Goal: Information Seeking & Learning: Learn about a topic

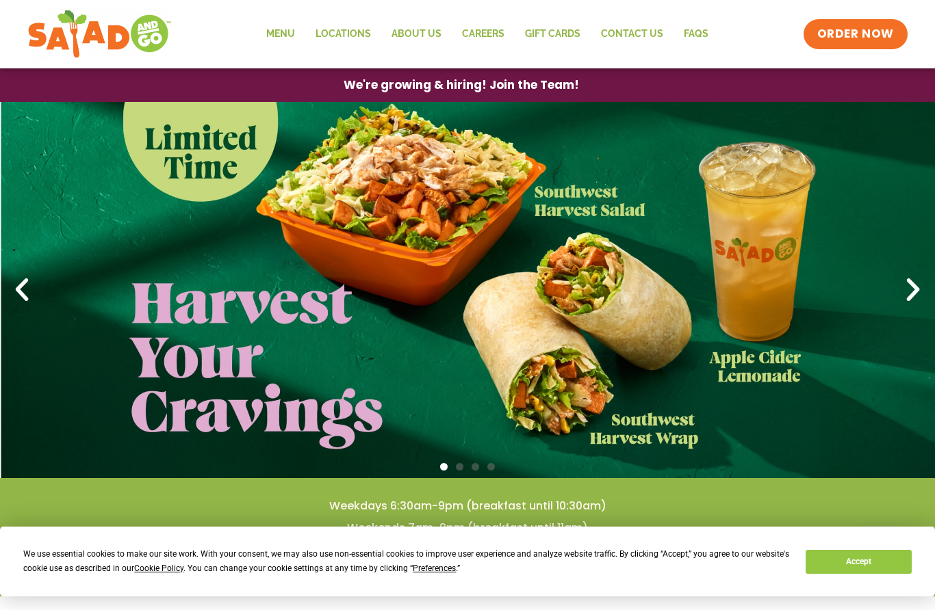
click at [286, 31] on link "Menu" at bounding box center [280, 33] width 49 height 31
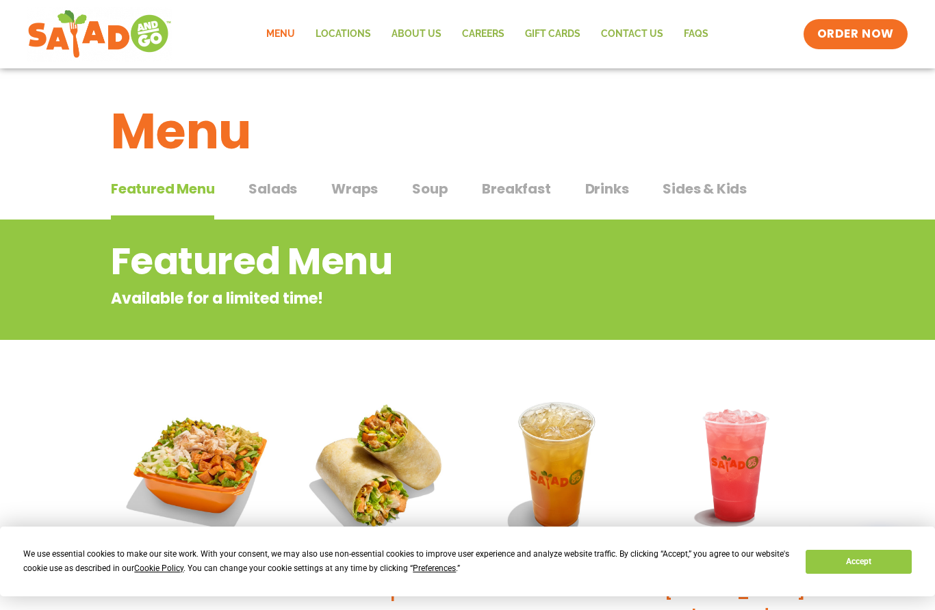
click at [286, 191] on span "Salads" at bounding box center [272, 189] width 49 height 21
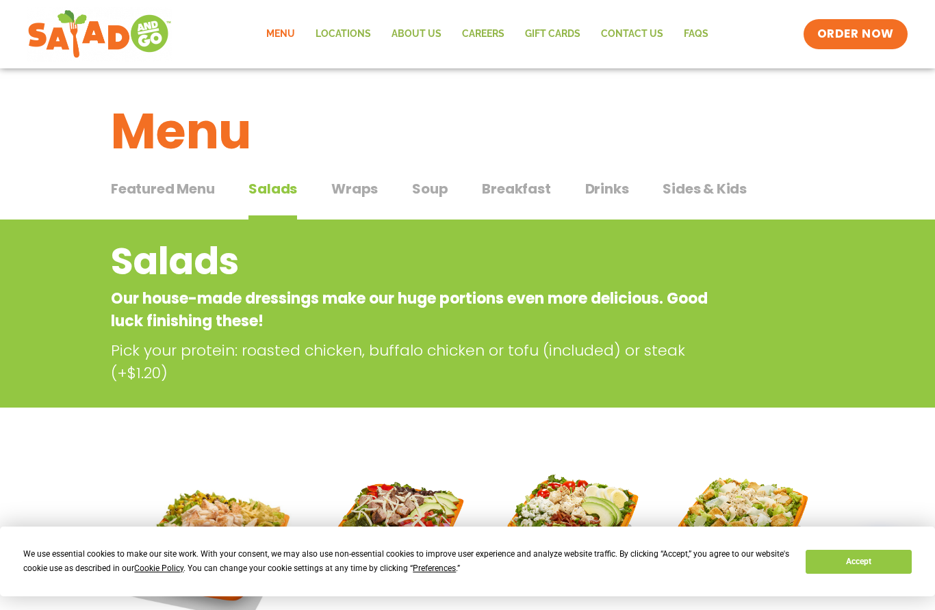
click at [345, 183] on span "Wraps" at bounding box center [354, 189] width 47 height 21
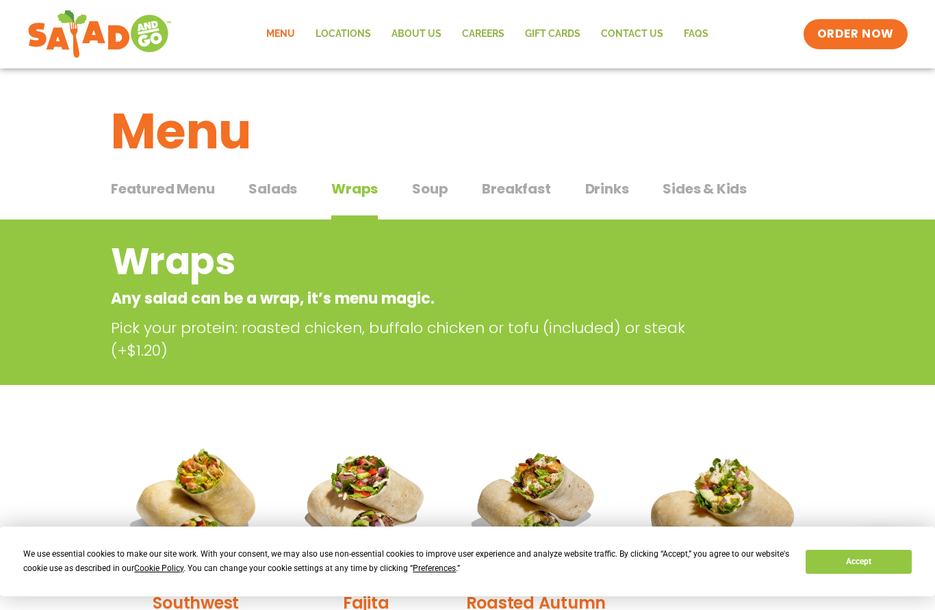
click at [506, 186] on span "Breakfast" at bounding box center [516, 189] width 68 height 21
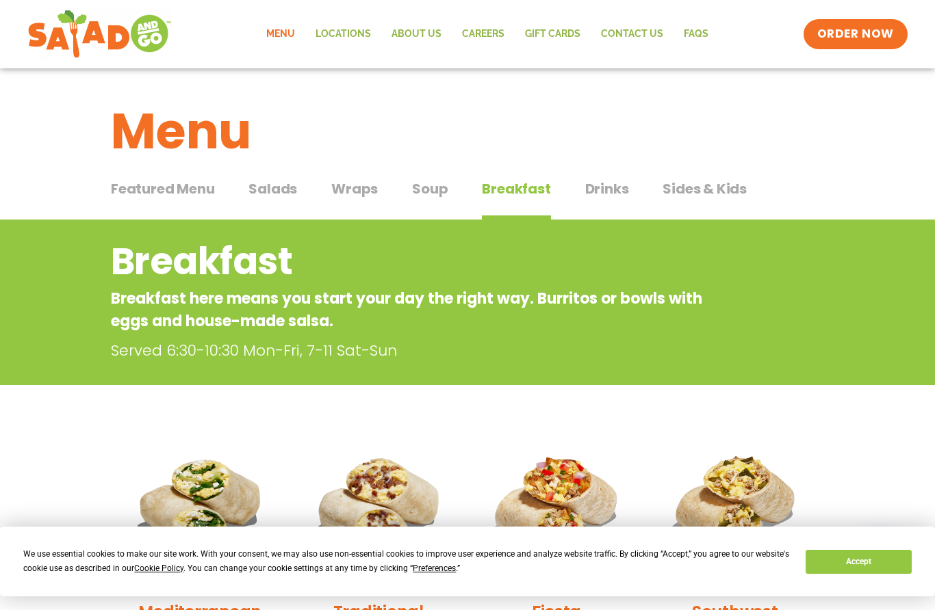
click at [852, 561] on button "Accept" at bounding box center [857, 562] width 105 height 24
